Goal: Transaction & Acquisition: Purchase product/service

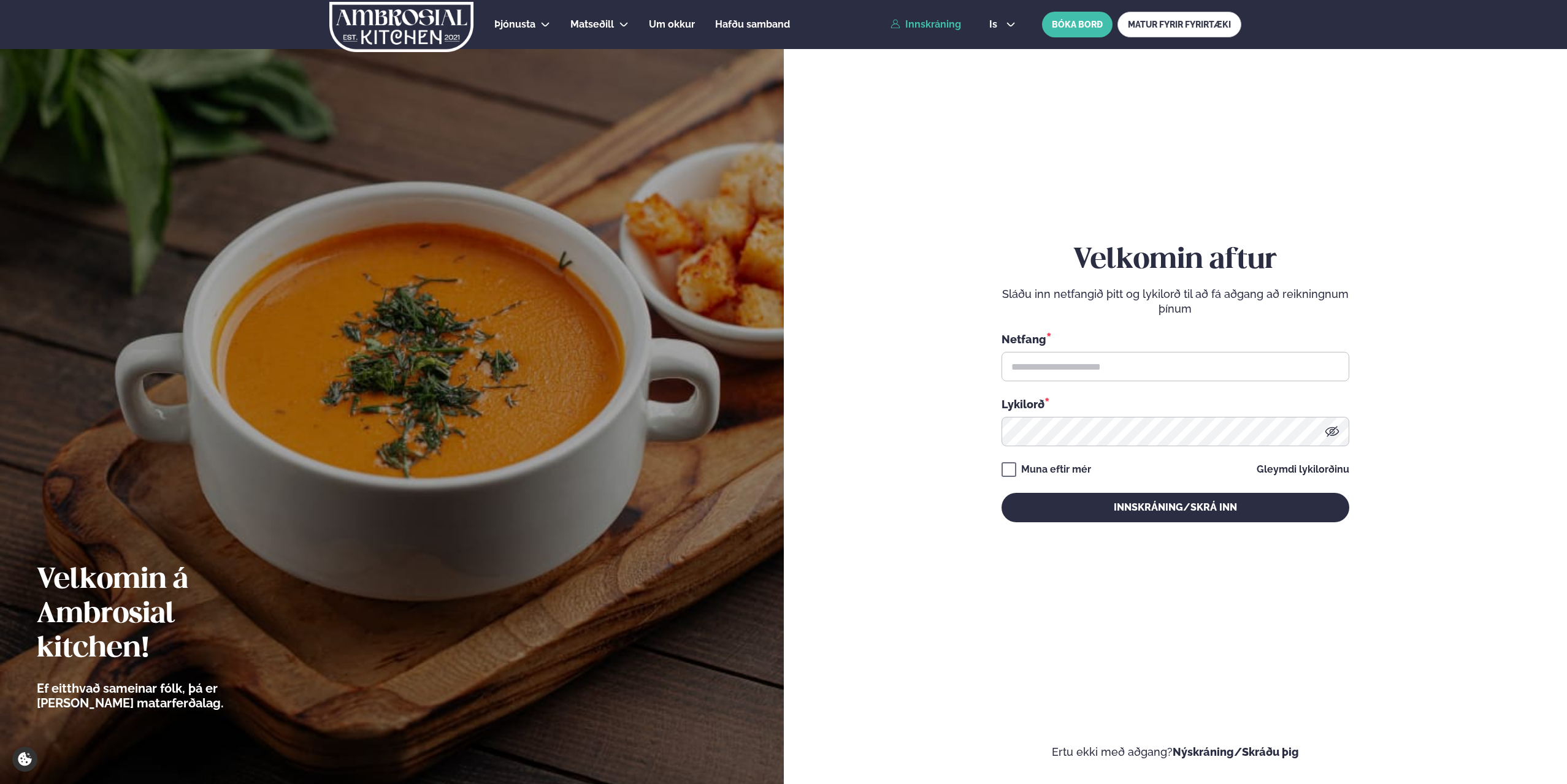
click at [950, 26] on link "Innskráning" at bounding box center [926, 24] width 70 height 11
click at [1064, 367] on input "text" at bounding box center [1175, 366] width 348 height 30
type input "**********"
click at [1001, 493] on button "Innskráning/Skrá inn" at bounding box center [1175, 507] width 348 height 30
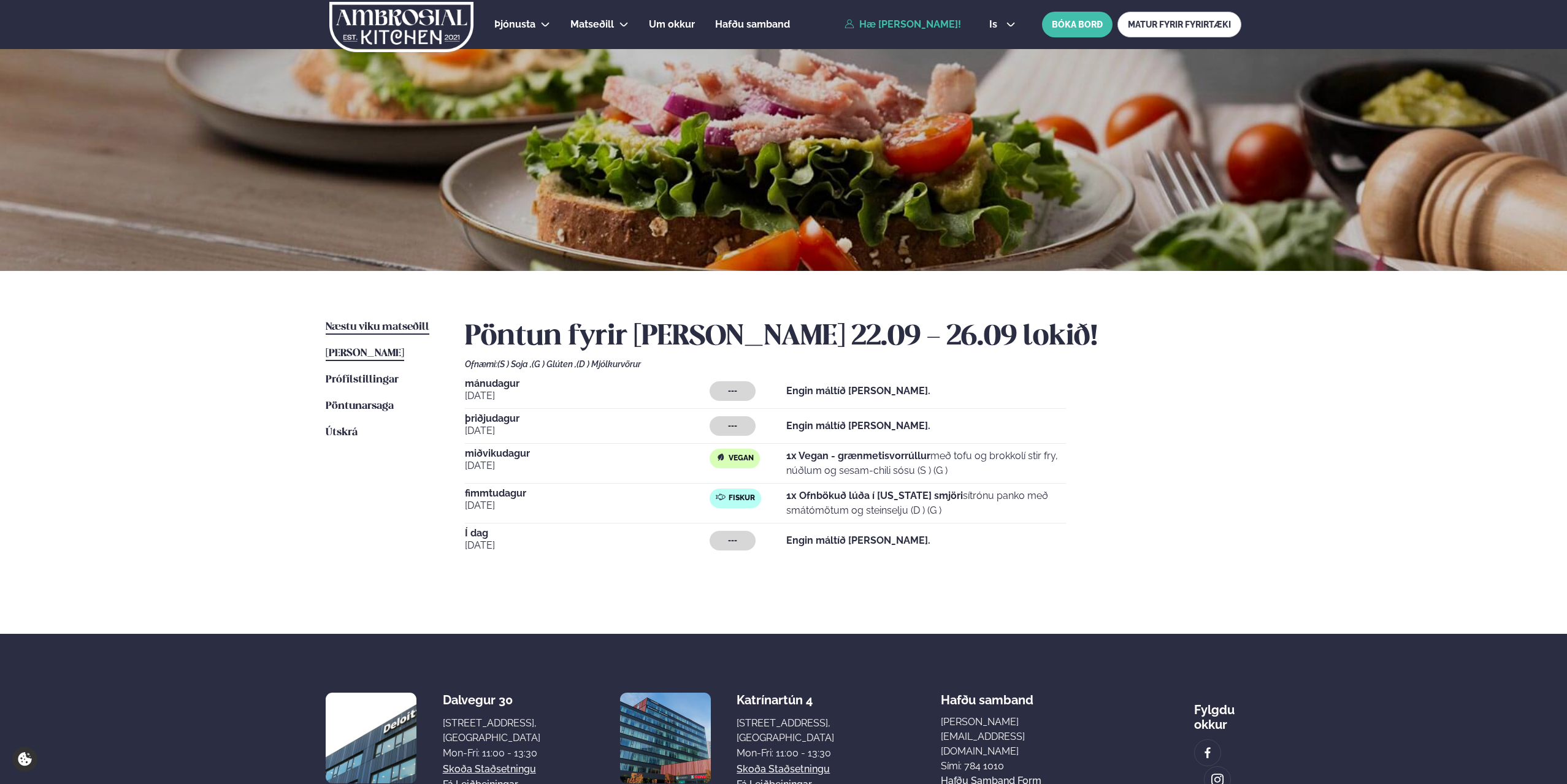
click at [368, 321] on link "Næstu [PERSON_NAME] matseðill Næsta vika" at bounding box center [377, 327] width 103 height 14
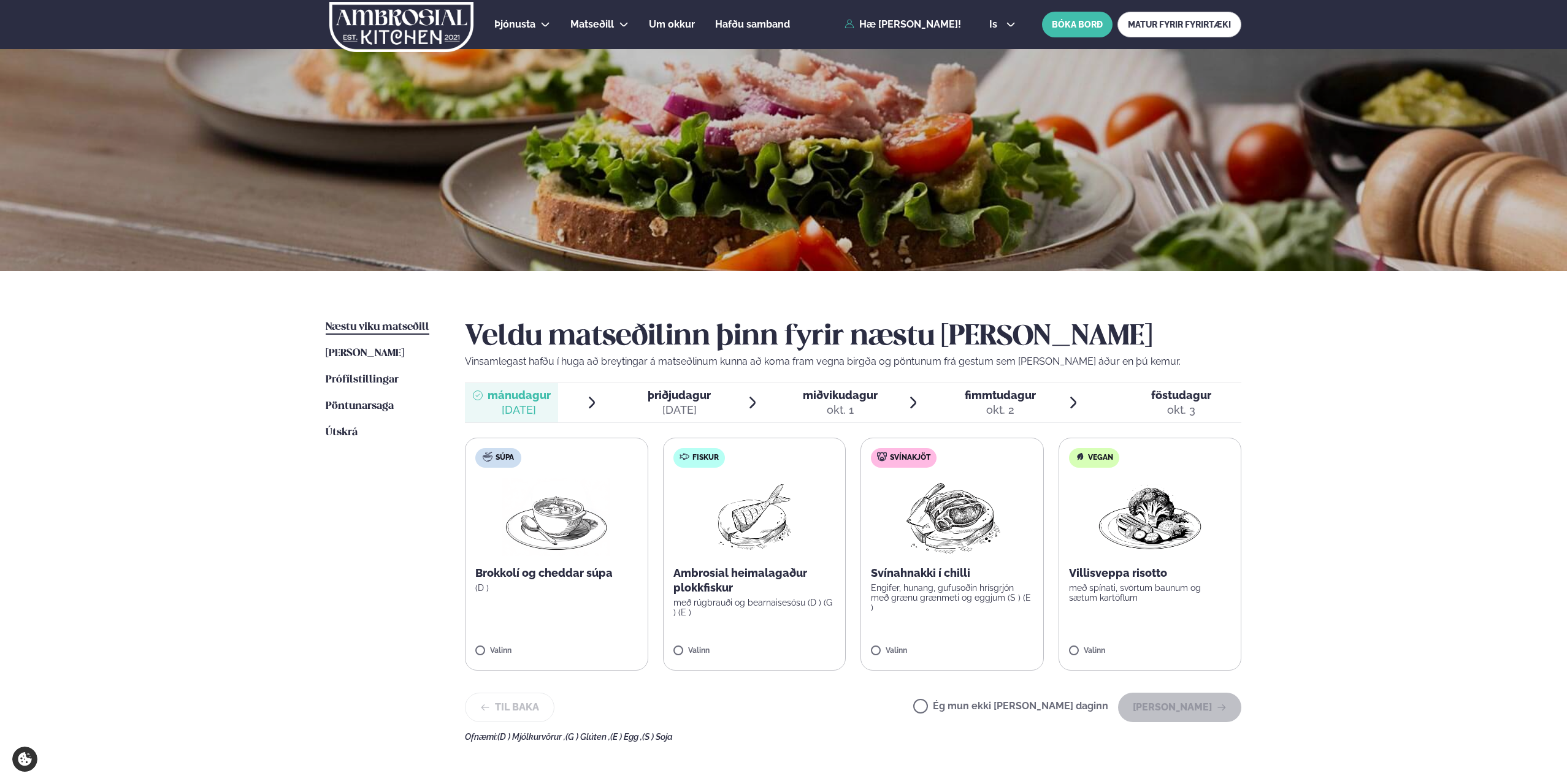
click at [824, 397] on span "miðvikudagur" at bounding box center [839, 395] width 75 height 13
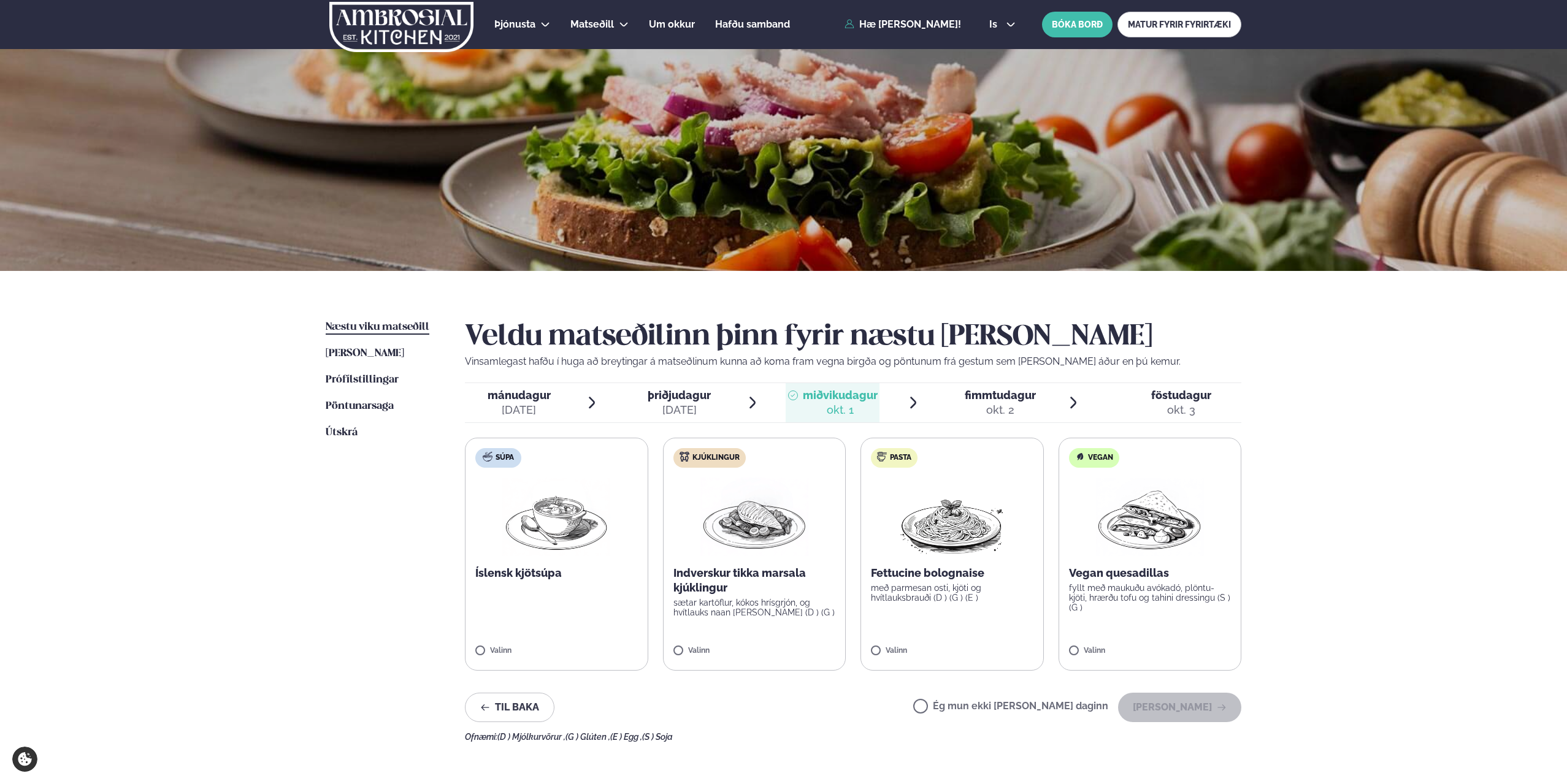
click at [723, 614] on p "sætar kartöflur, kókos hrísgrjón, og hvítlauks naan [PERSON_NAME] (D ) (G )" at bounding box center [755, 608] width 163 height 20
click at [1157, 703] on button "[PERSON_NAME]" at bounding box center [1179, 707] width 123 height 30
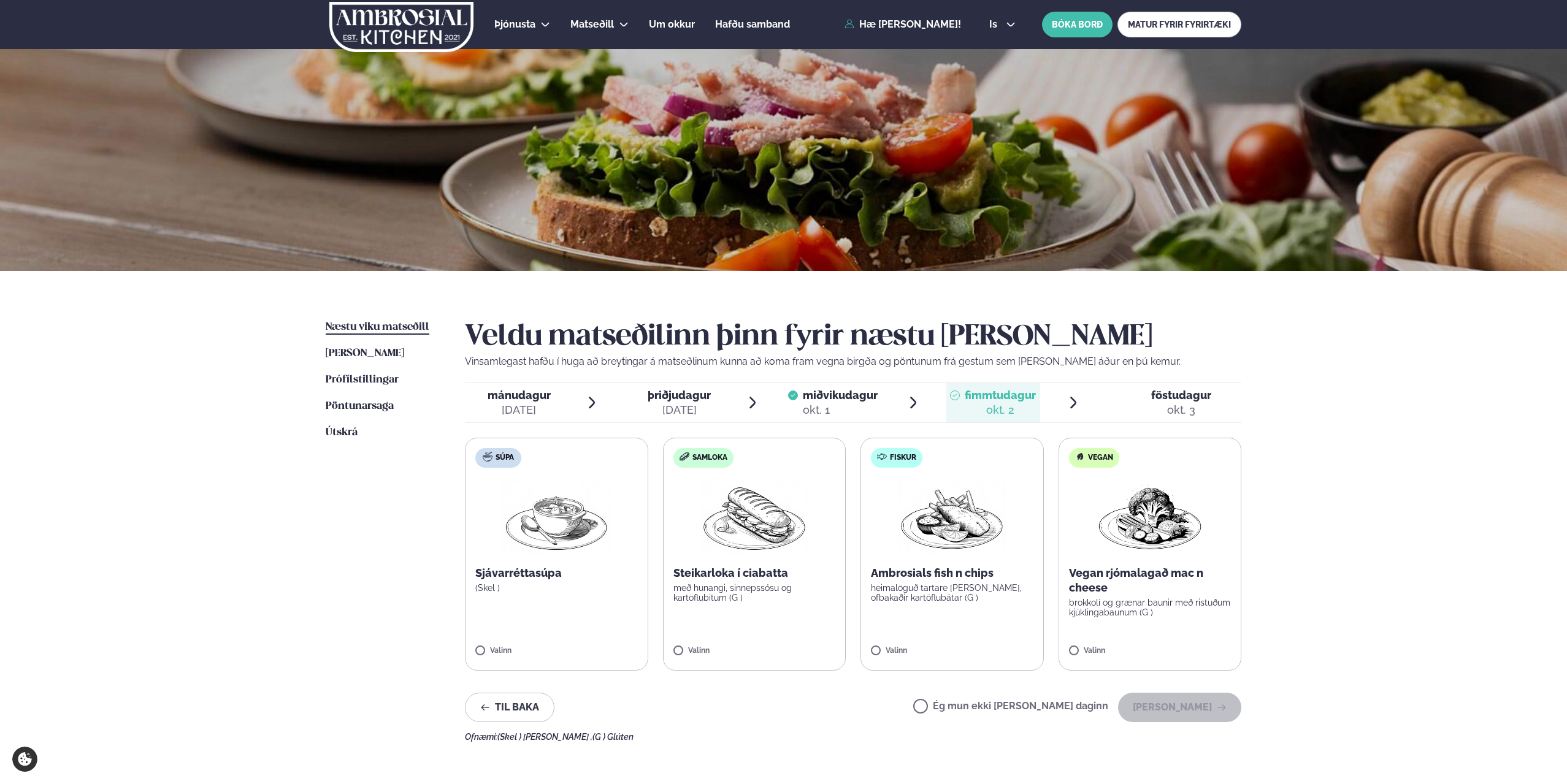
click at [961, 594] on p "heimalöguð tartare [PERSON_NAME], ofbakaðir kartöflubátar (G )" at bounding box center [952, 592] width 163 height 20
click at [1190, 709] on button "[PERSON_NAME]" at bounding box center [1179, 707] width 123 height 30
